Goal: Use online tool/utility: Utilize a website feature to perform a specific function

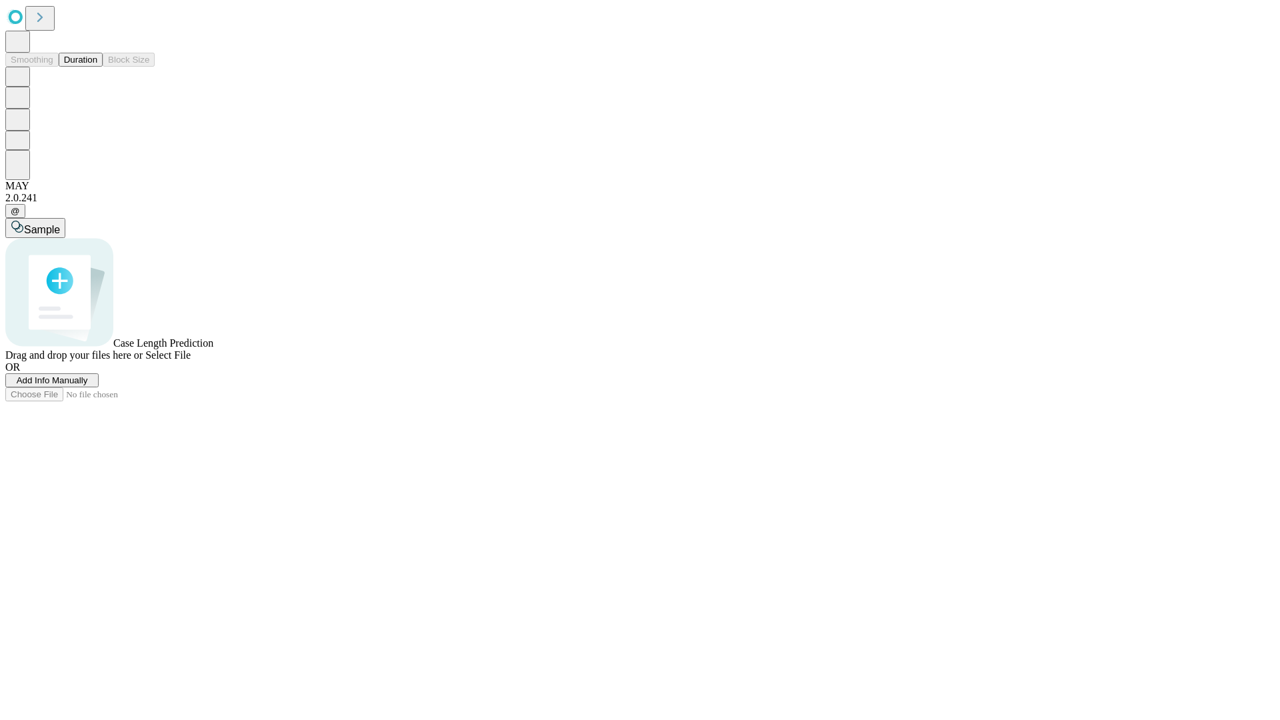
click at [97, 67] on button "Duration" at bounding box center [81, 60] width 44 height 14
click at [88, 385] on span "Add Info Manually" at bounding box center [52, 380] width 71 height 10
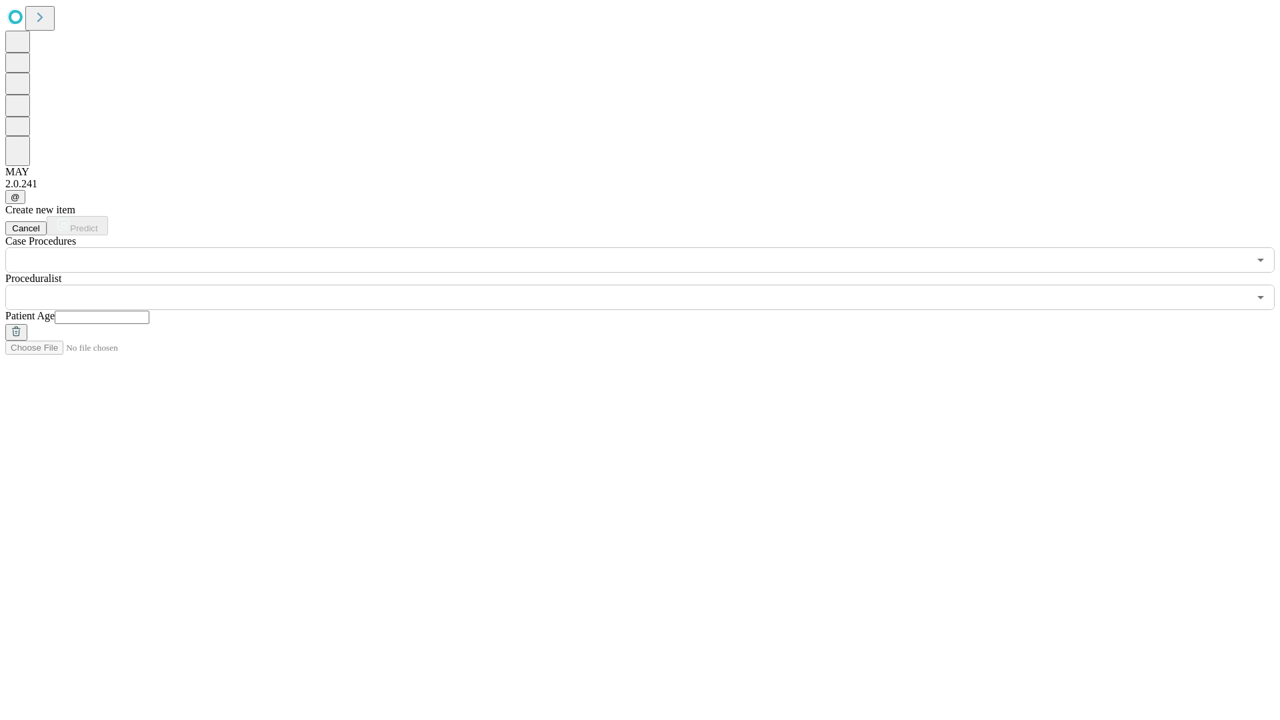
click at [149, 311] on input "text" at bounding box center [102, 317] width 95 height 13
type input "**"
click at [649, 285] on input "text" at bounding box center [626, 297] width 1243 height 25
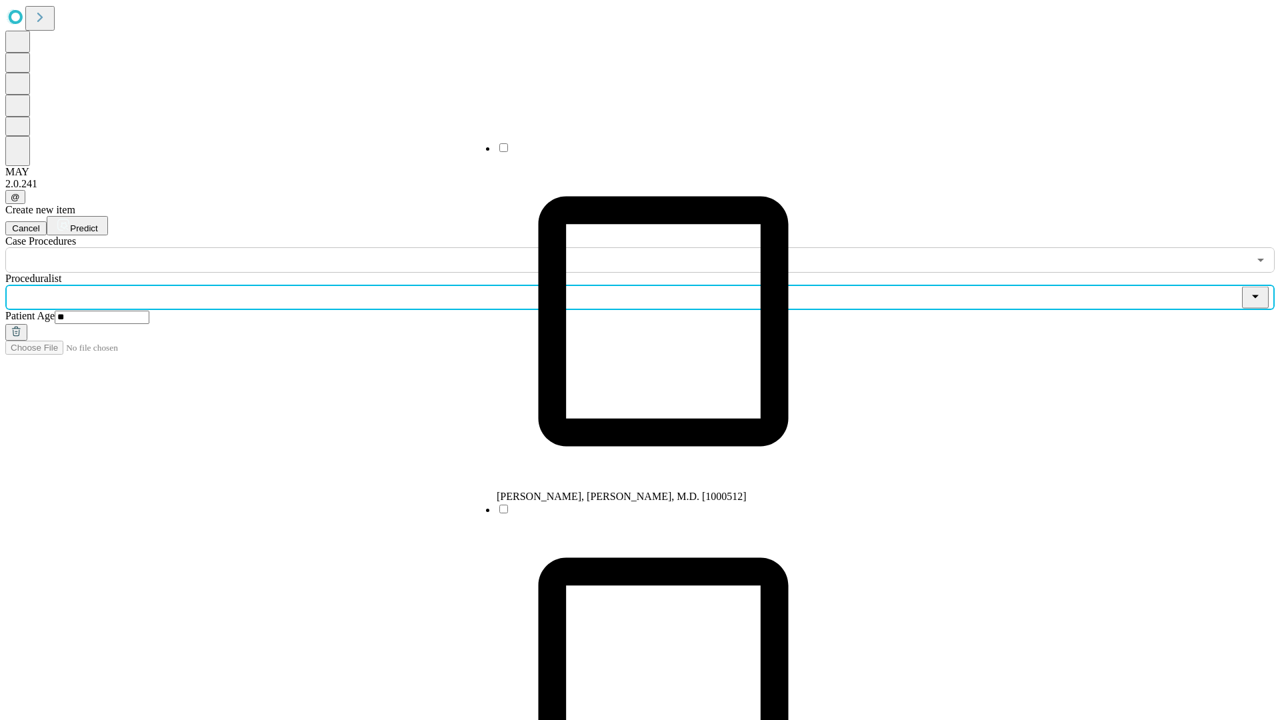
click at [650, 153] on li "[PERSON_NAME], [PERSON_NAME], M.D. [1000512]" at bounding box center [663, 321] width 333 height 361
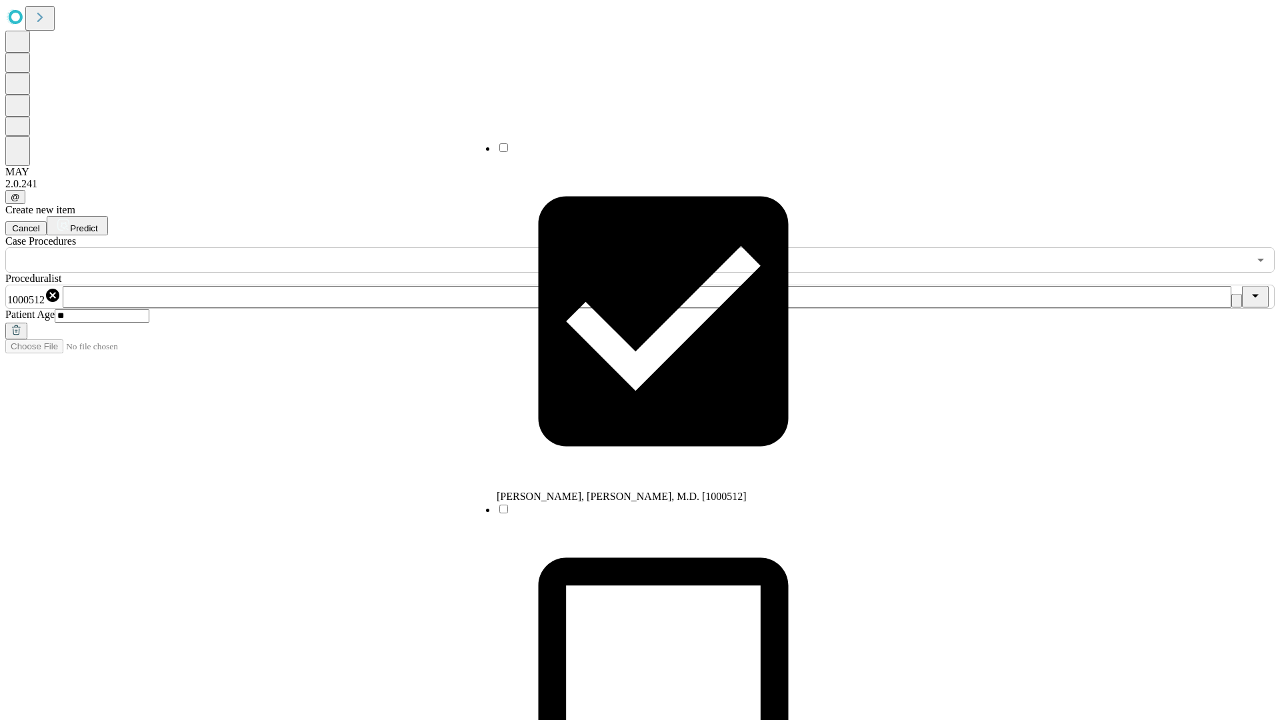
click at [280, 247] on input "text" at bounding box center [626, 259] width 1243 height 25
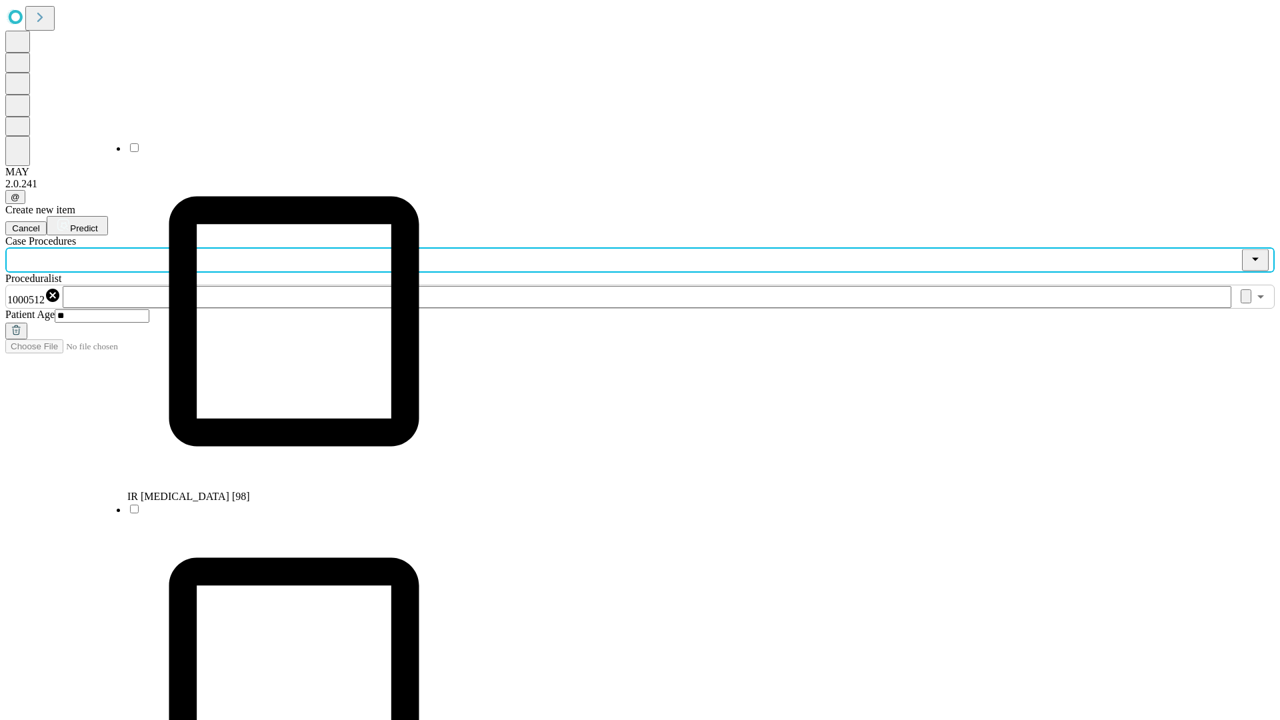
click at [281, 153] on li "IR [MEDICAL_DATA] [98]" at bounding box center [293, 321] width 333 height 361
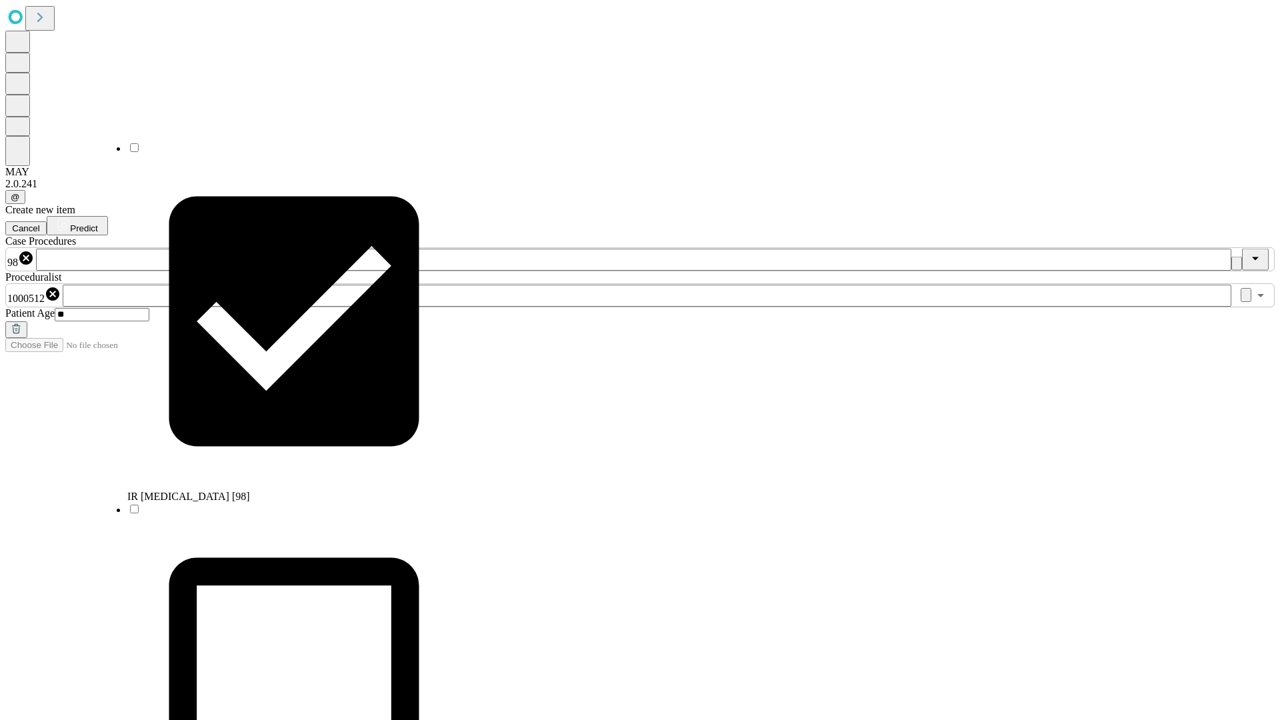
click at [97, 223] on span "Predict" at bounding box center [83, 228] width 27 height 10
